Goal: Find specific page/section

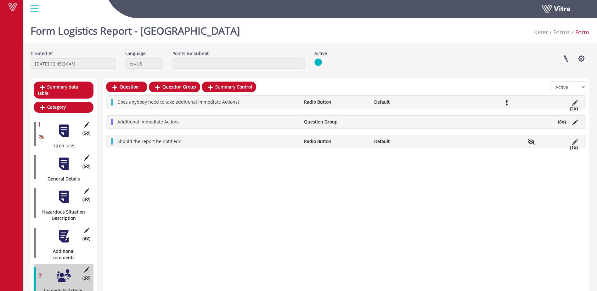
scroll to position [4, 0]
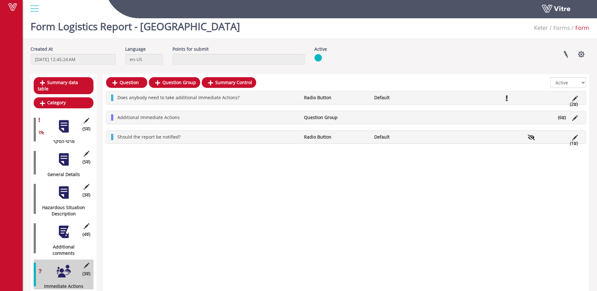
click at [33, 10] on div at bounding box center [34, 8] width 14 height 17
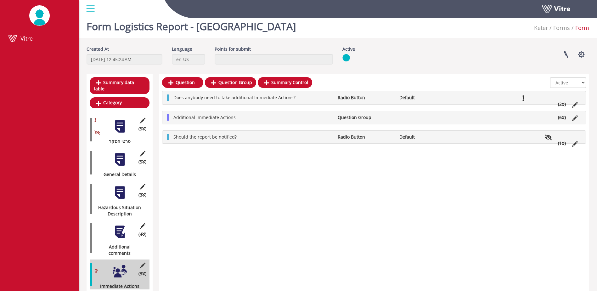
click at [90, 7] on div at bounding box center [90, 8] width 14 height 17
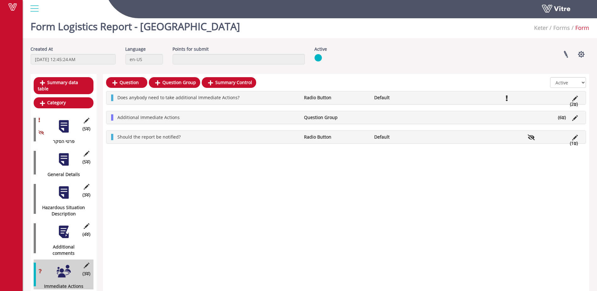
click at [34, 10] on div at bounding box center [34, 8] width 14 height 17
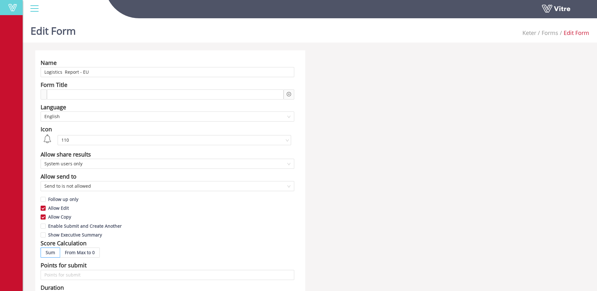
click at [8, 10] on span at bounding box center [13, 8] width 16 height 8
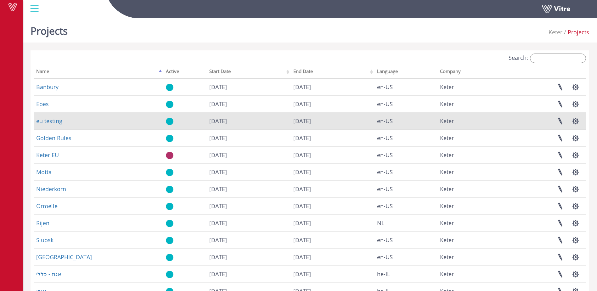
click at [53, 125] on td "eu testing" at bounding box center [99, 120] width 130 height 17
click at [53, 121] on link "eu testing" at bounding box center [49, 121] width 26 height 8
